Goal: Find specific page/section: Find specific page/section

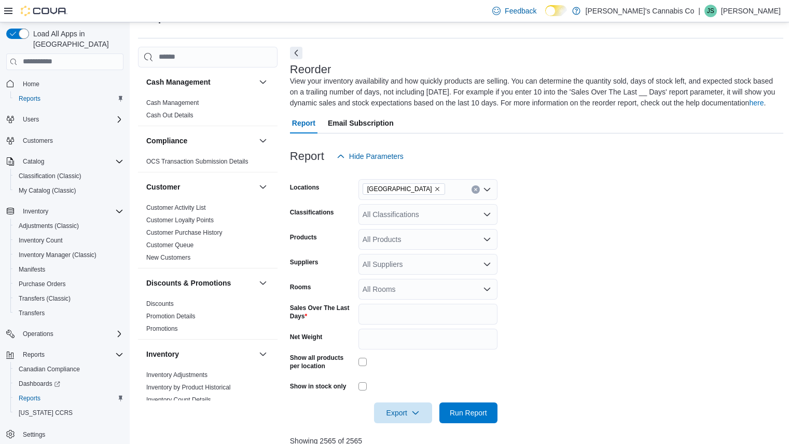
scroll to position [316, 0]
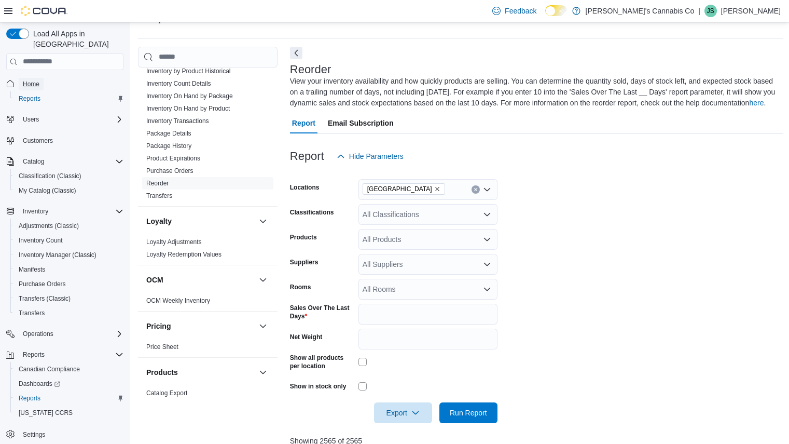
click at [30, 80] on span "Home" at bounding box center [31, 84] width 17 height 8
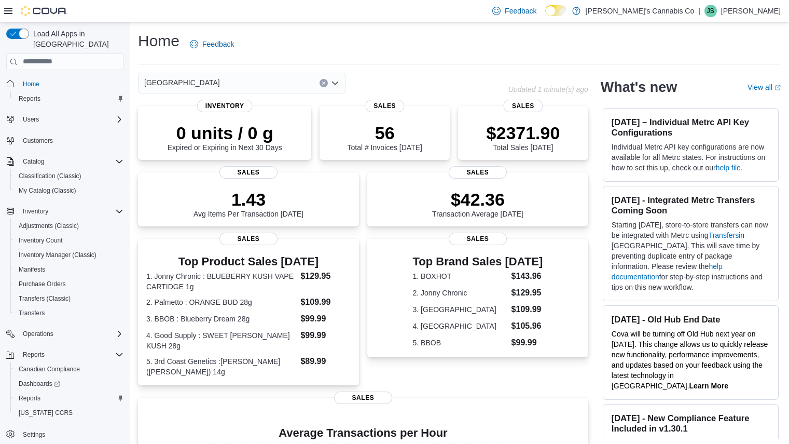
click at [256, 54] on div "Home Feedback" at bounding box center [459, 44] width 643 height 27
click at [257, 84] on div "[GEOGRAPHIC_DATA]" at bounding box center [242, 83] width 208 height 21
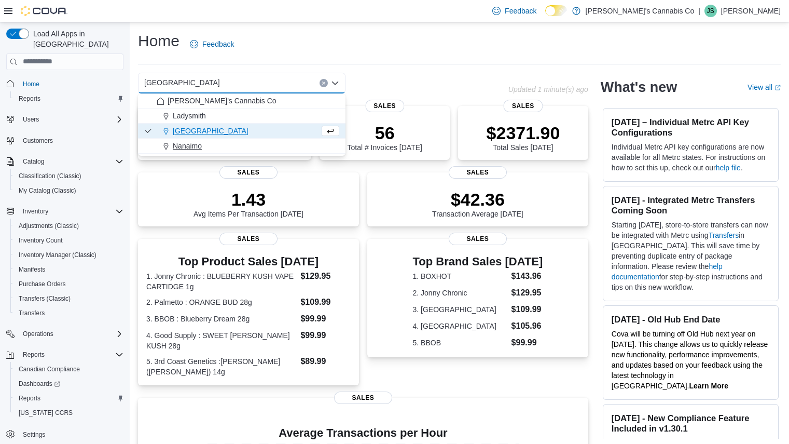
click at [228, 141] on div "Nanaimo" at bounding box center [248, 146] width 183 height 10
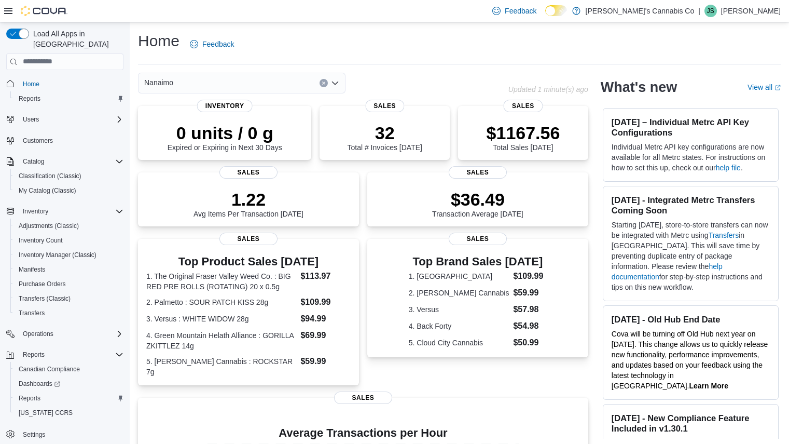
click at [259, 84] on div "Nanaimo Combo box. Selected. [GEOGRAPHIC_DATA]. Press Backspace to delete Nanai…" at bounding box center [242, 83] width 208 height 21
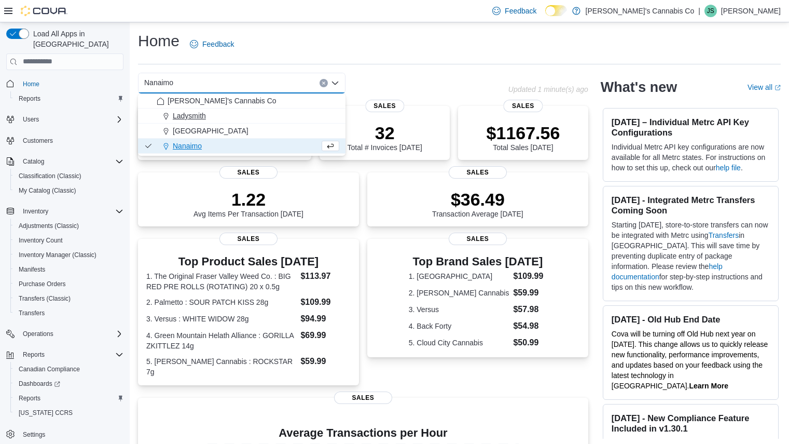
click at [219, 111] on div "Ladysmith" at bounding box center [248, 115] width 183 height 10
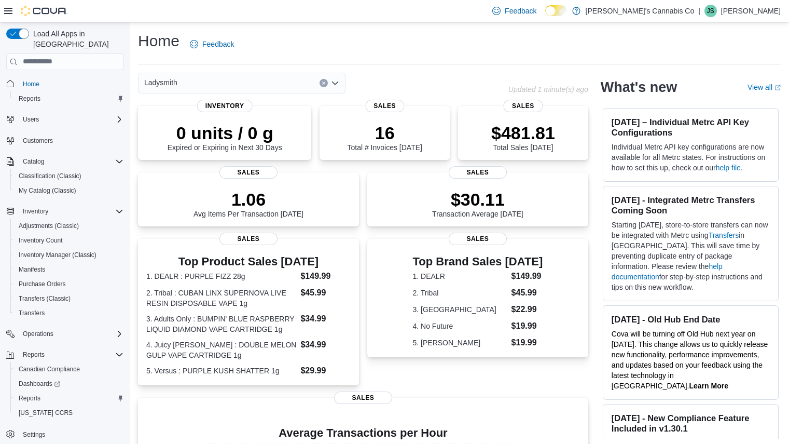
click at [265, 80] on div "Ladysmith Combo box. Selected. [GEOGRAPHIC_DATA]. Press Backspace to delete Lad…" at bounding box center [242, 83] width 208 height 21
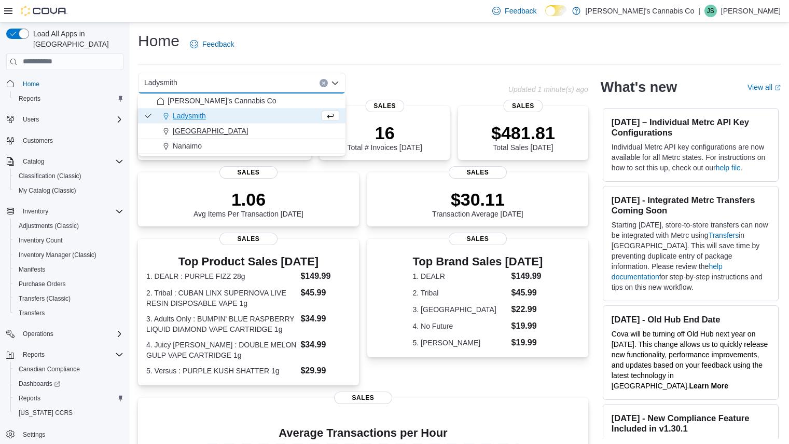
click at [243, 131] on div "[GEOGRAPHIC_DATA]" at bounding box center [248, 131] width 183 height 10
